Goal: Task Accomplishment & Management: Complete application form

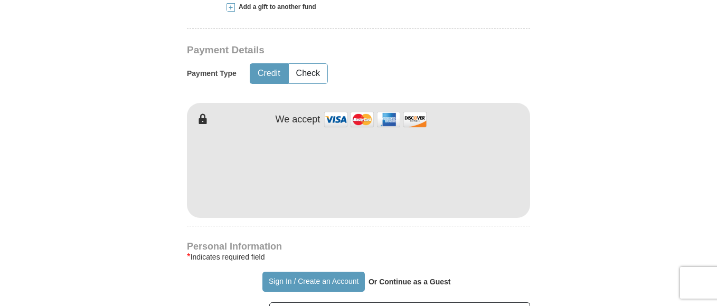
scroll to position [563, 0]
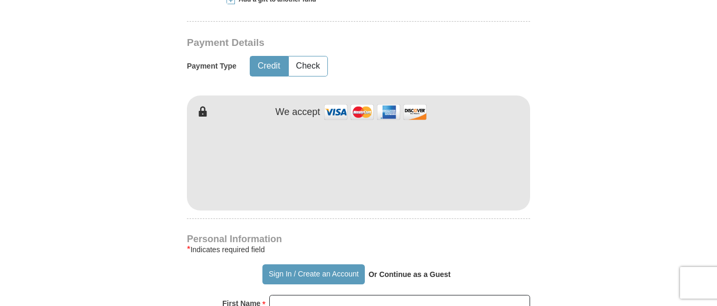
type input "4"
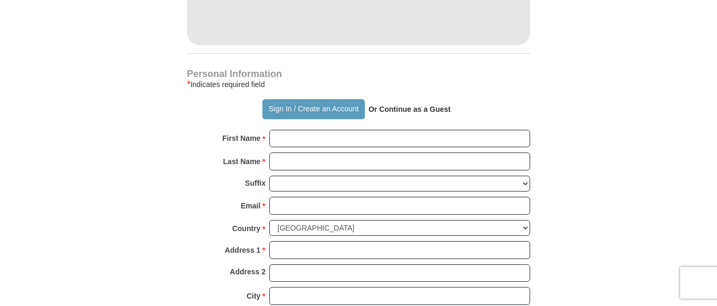
scroll to position [793, 0]
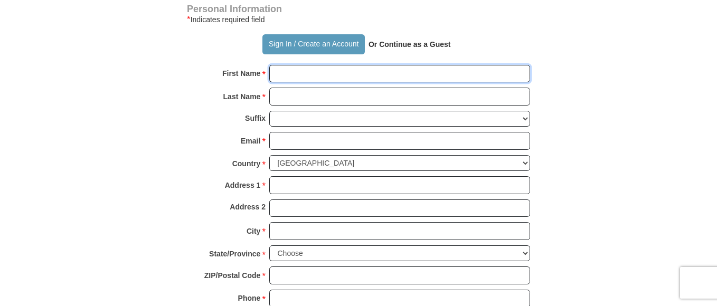
click at [497, 69] on input "First Name *" at bounding box center [399, 74] width 261 height 18
type input "v"
type input "[PERSON_NAME]"
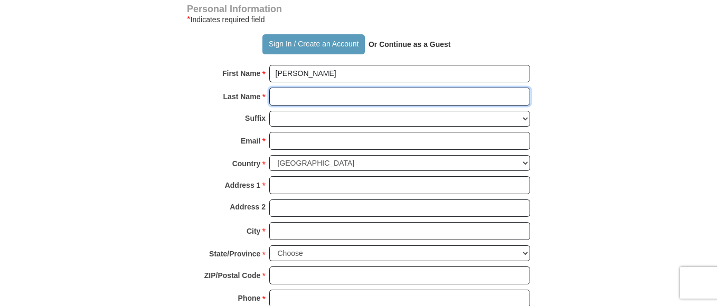
click at [324, 101] on input "Last Name *" at bounding box center [399, 97] width 261 height 18
type input "Vorobyeva"
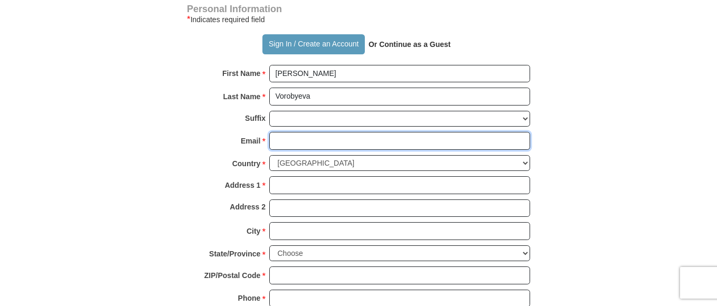
click at [316, 140] on input "Email *" at bounding box center [399, 141] width 261 height 18
type input "[EMAIL_ADDRESS][DOMAIN_NAME]"
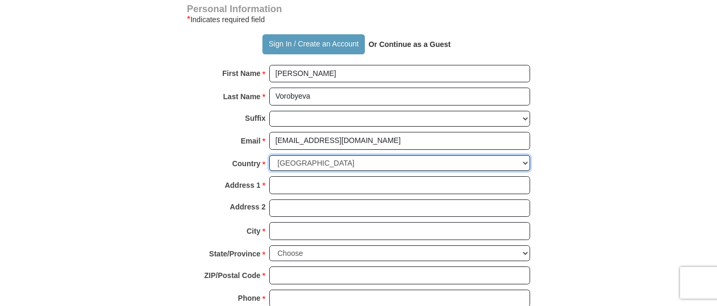
click at [329, 162] on select "[GEOGRAPHIC_DATA] [GEOGRAPHIC_DATA] [GEOGRAPHIC_DATA] [GEOGRAPHIC_DATA] [GEOGRA…" at bounding box center [399, 163] width 261 height 16
select select "BY"
click at [269, 155] on select "[GEOGRAPHIC_DATA] [GEOGRAPHIC_DATA] [GEOGRAPHIC_DATA] [GEOGRAPHIC_DATA] [GEOGRA…" at bounding box center [399, 163] width 261 height 16
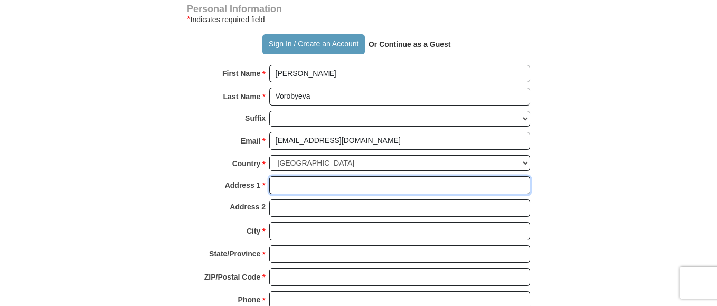
click at [293, 189] on input "Address 1 *" at bounding box center [399, 185] width 261 height 18
type input "[GEOGRAPHIC_DATA],[PERSON_NAME] ,[GEOGRAPHIC_DATA] 9/24"
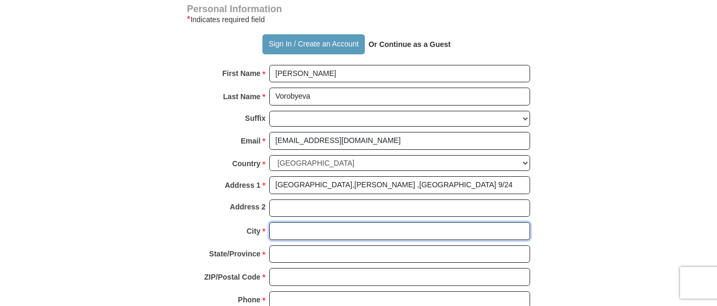
click at [294, 230] on input "City *" at bounding box center [399, 231] width 261 height 18
type input "[PERSON_NAME]"
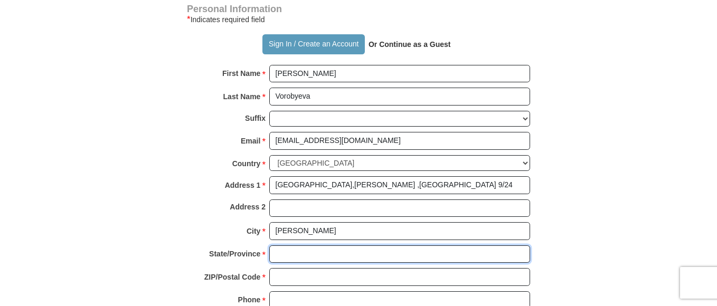
click at [316, 256] on input "State/Province *" at bounding box center [399, 254] width 261 height 18
type input "[GEOGRAPHIC_DATA]"
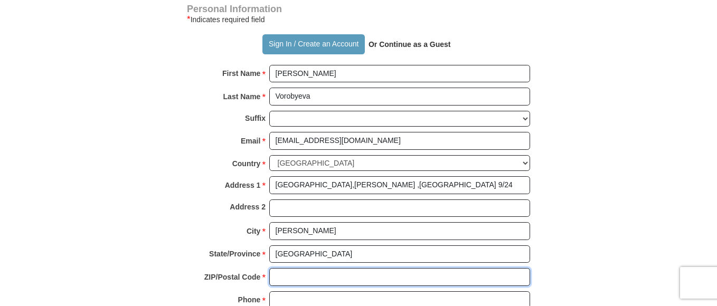
click at [290, 280] on input "ZIP/Postal Code *" at bounding box center [399, 277] width 261 height 18
type input "222827"
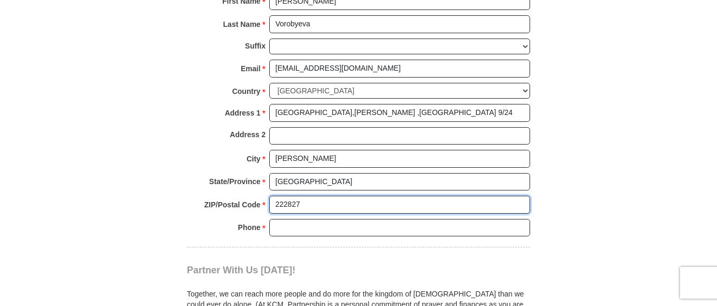
scroll to position [884, 0]
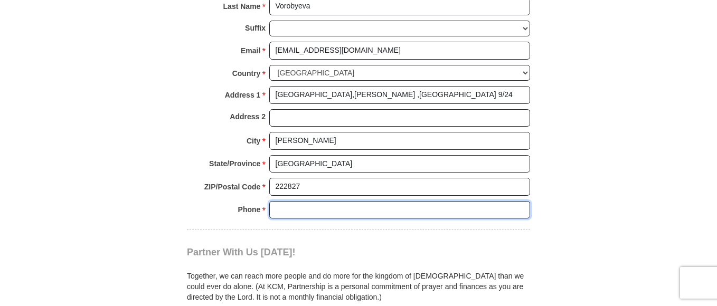
click at [506, 214] on input "Phone * *" at bounding box center [399, 210] width 261 height 18
type input "80292041187"
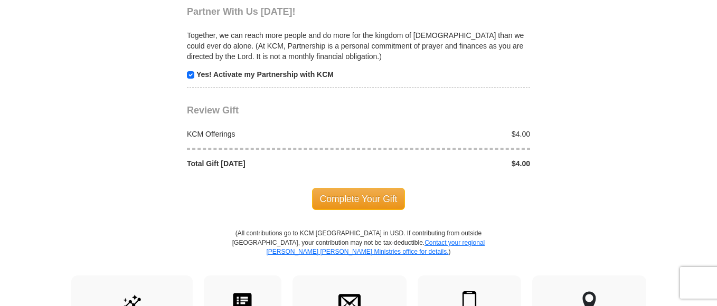
scroll to position [1099, 0]
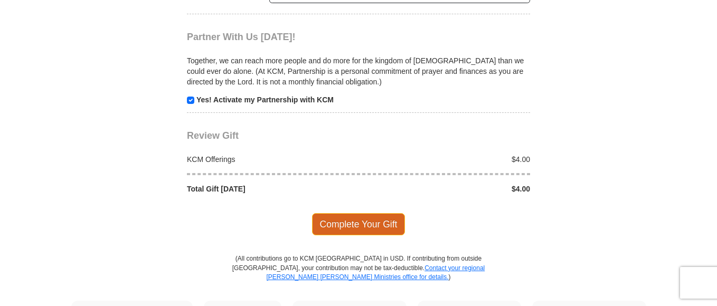
click at [371, 220] on span "Complete Your Gift" at bounding box center [358, 224] width 93 height 22
